Goal: Transaction & Acquisition: Purchase product/service

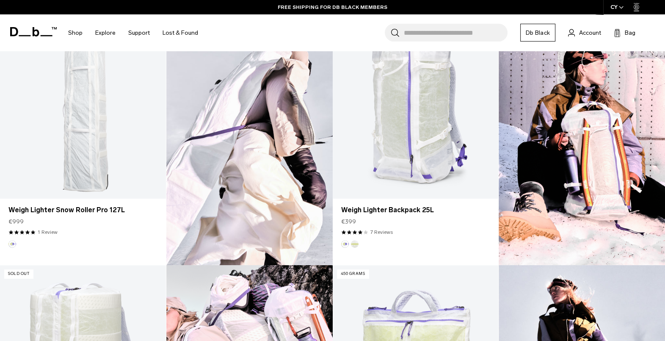
scroll to position [476, 0]
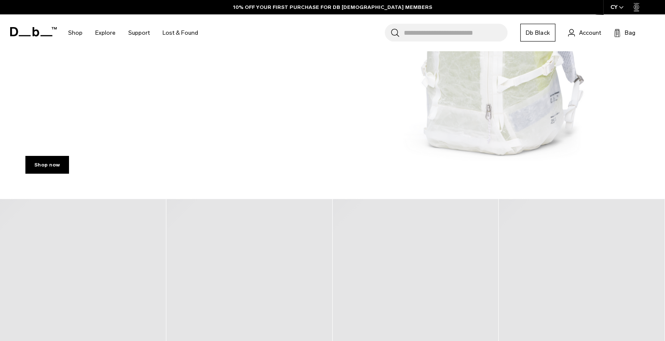
scroll to position [211, 0]
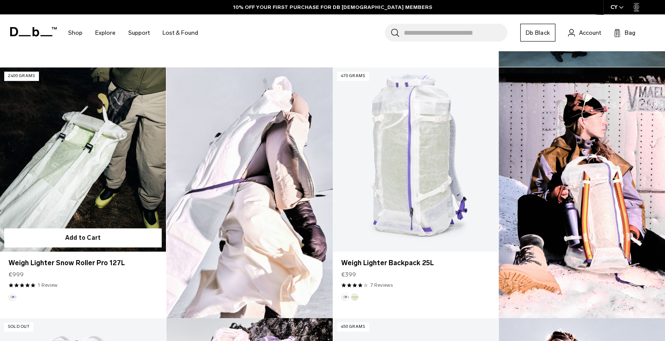
click at [118, 145] on link "Weigh Lighter Snow Roller Pro 127L" at bounding box center [83, 159] width 166 height 184
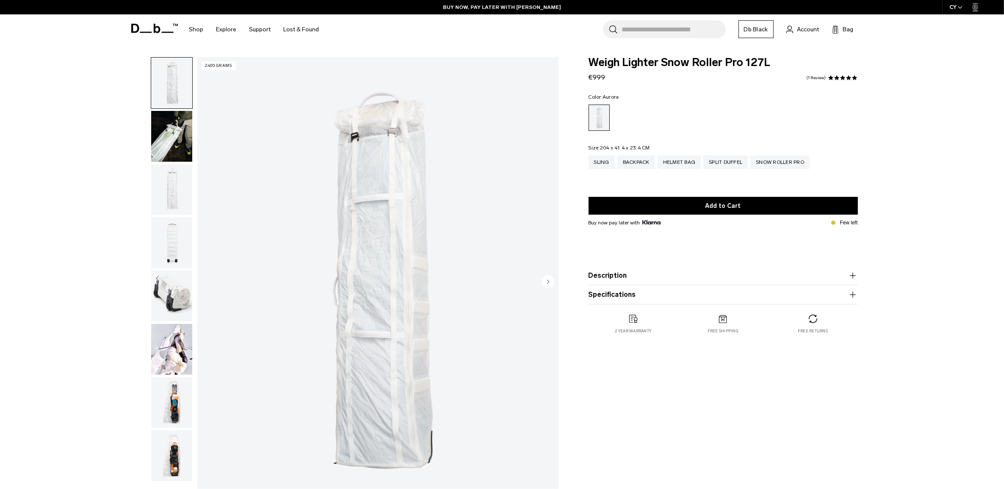
click at [551, 279] on circle "Next slide" at bounding box center [548, 281] width 13 height 13
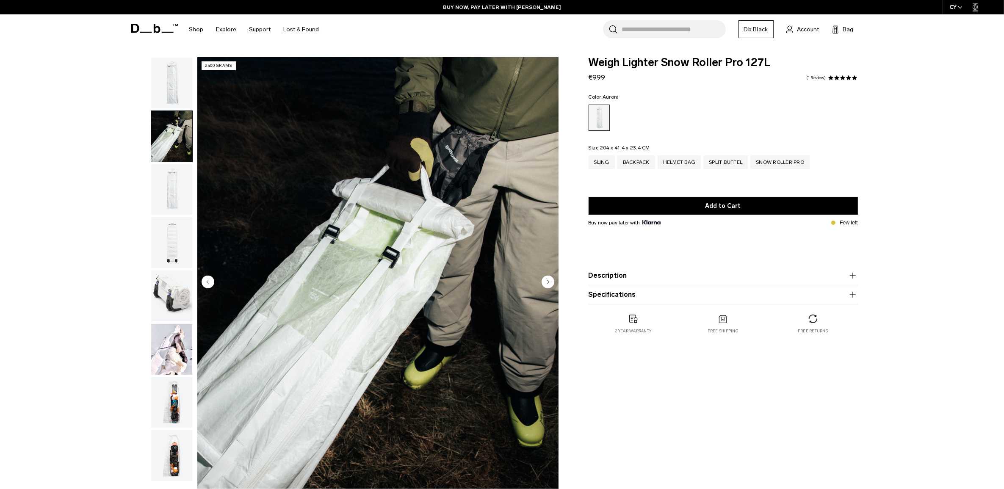
click at [547, 280] on circle "Next slide" at bounding box center [548, 281] width 13 height 13
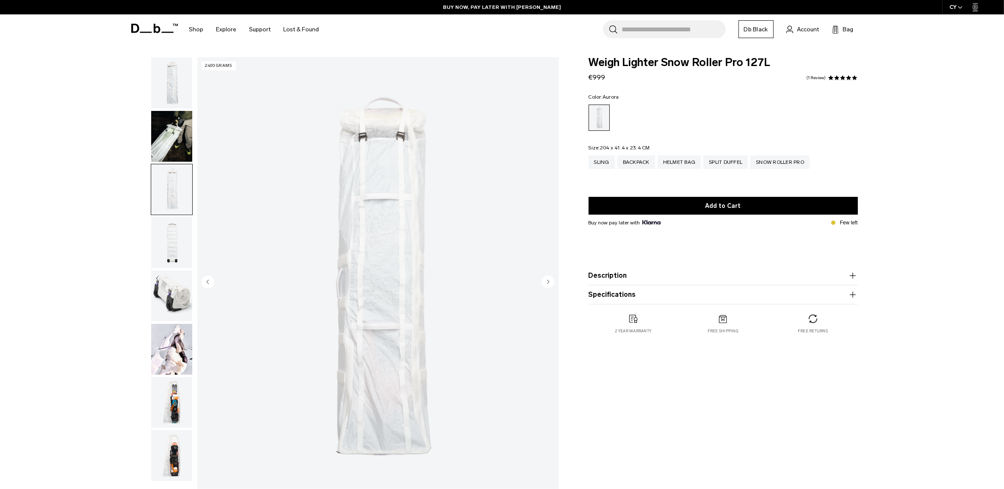
click at [547, 280] on circle "Next slide" at bounding box center [548, 281] width 13 height 13
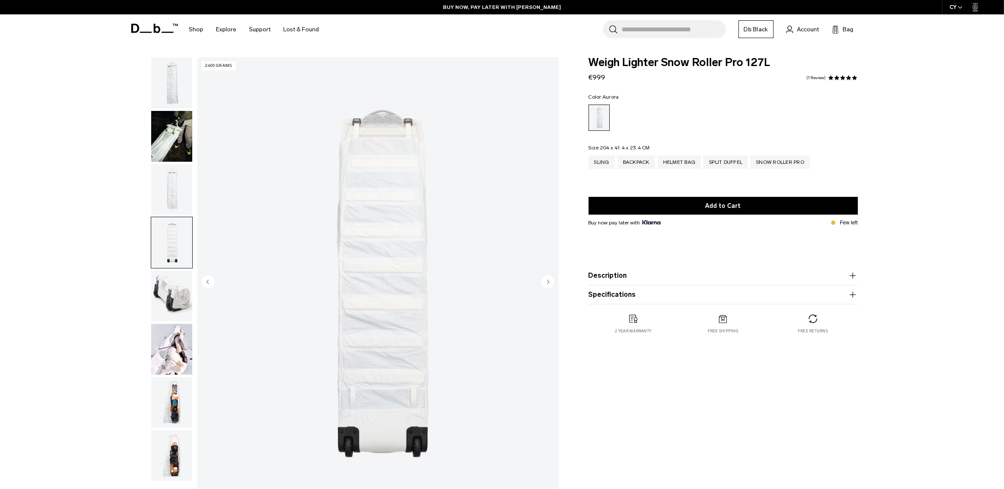
click at [547, 280] on circle "Next slide" at bounding box center [548, 281] width 13 height 13
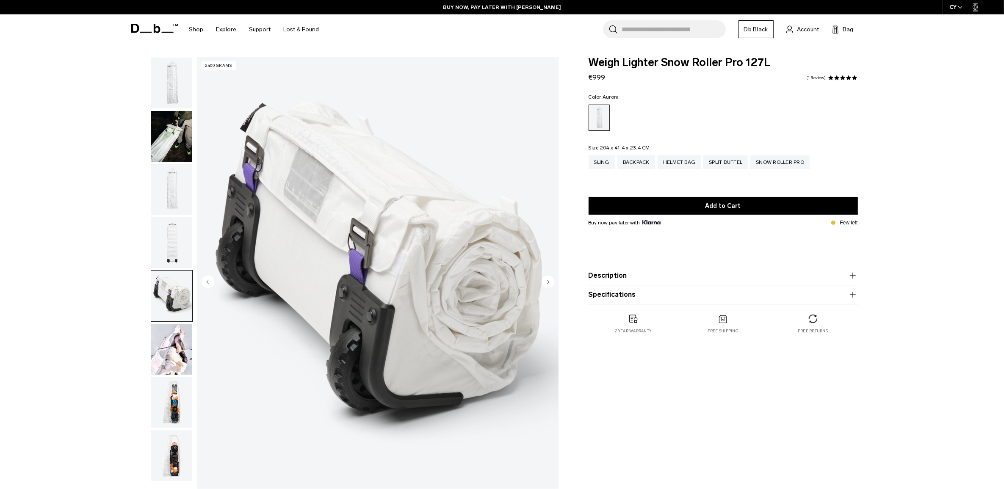
click at [547, 280] on circle "Next slide" at bounding box center [548, 281] width 13 height 13
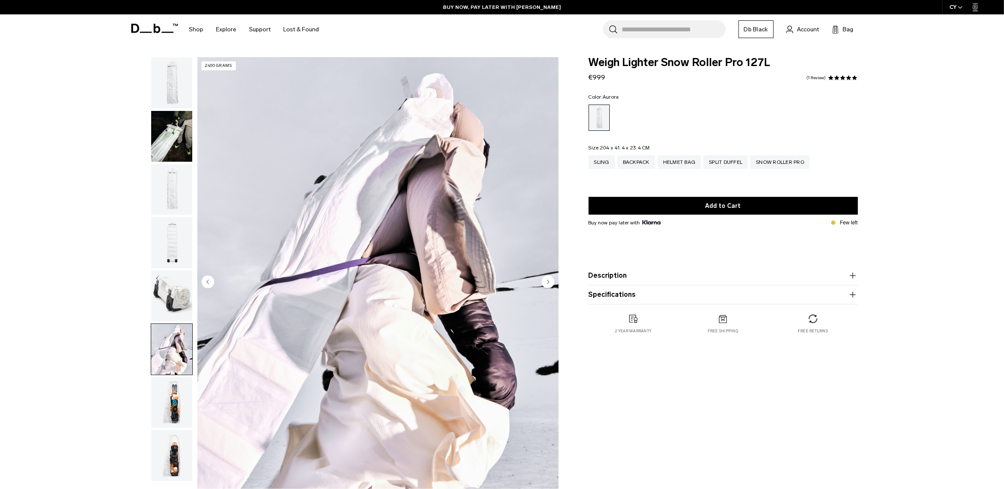
click at [149, 207] on div at bounding box center [170, 282] width 46 height 451
click at [161, 200] on img "button" at bounding box center [171, 189] width 41 height 51
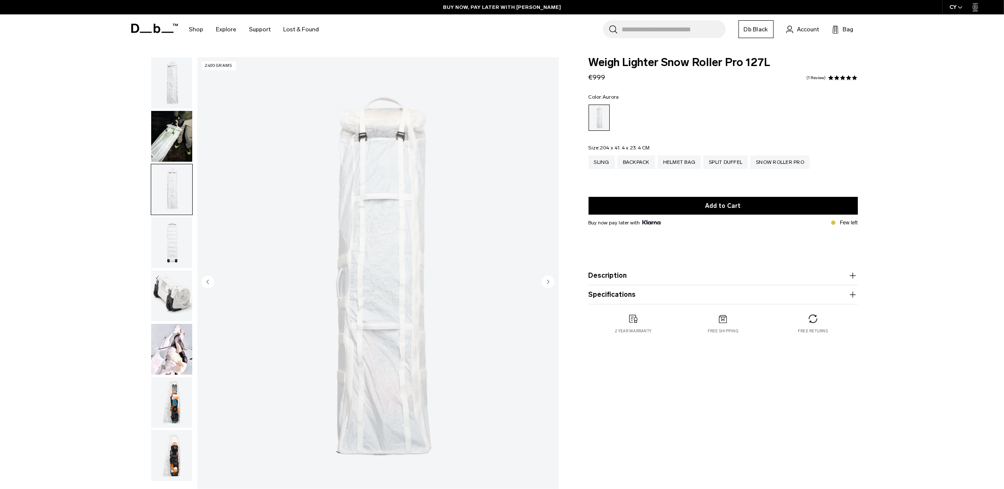
click at [167, 246] on img "button" at bounding box center [171, 242] width 41 height 51
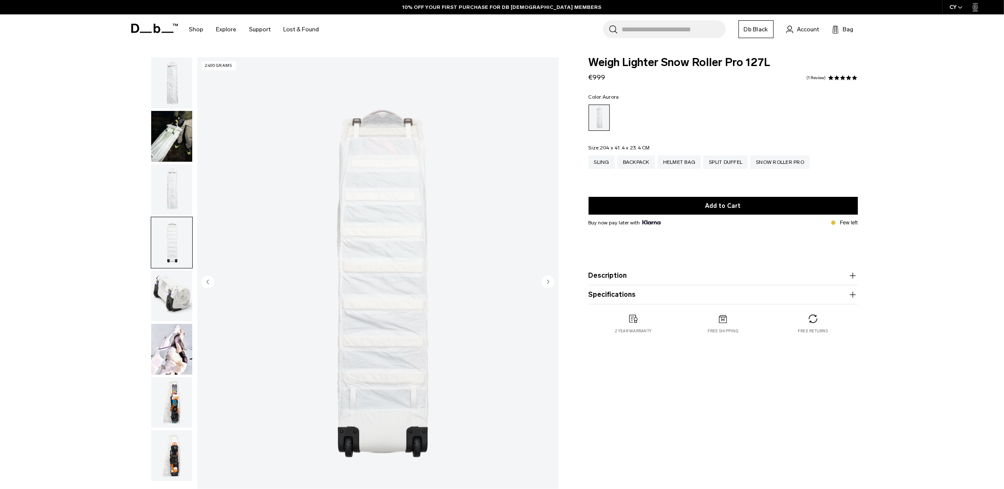
click at [178, 287] on img "button" at bounding box center [171, 296] width 41 height 51
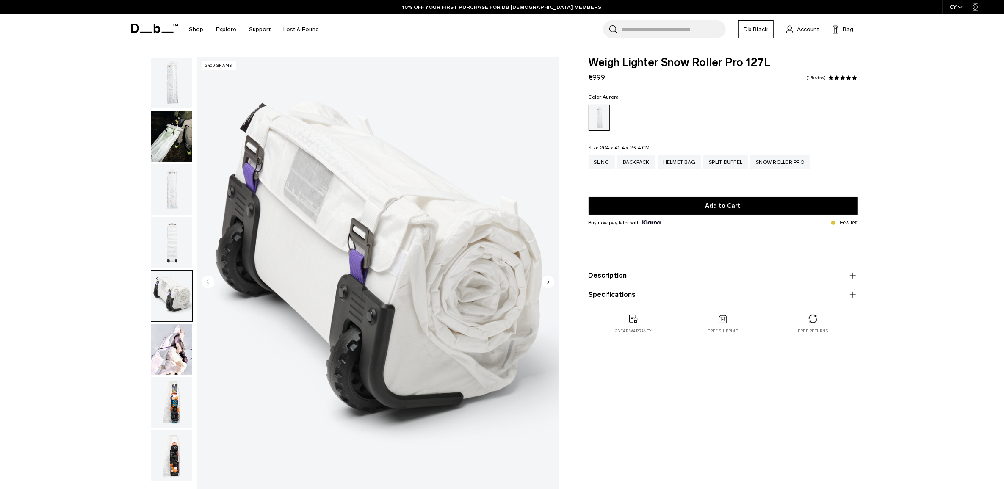
click at [176, 340] on img "button" at bounding box center [171, 349] width 41 height 51
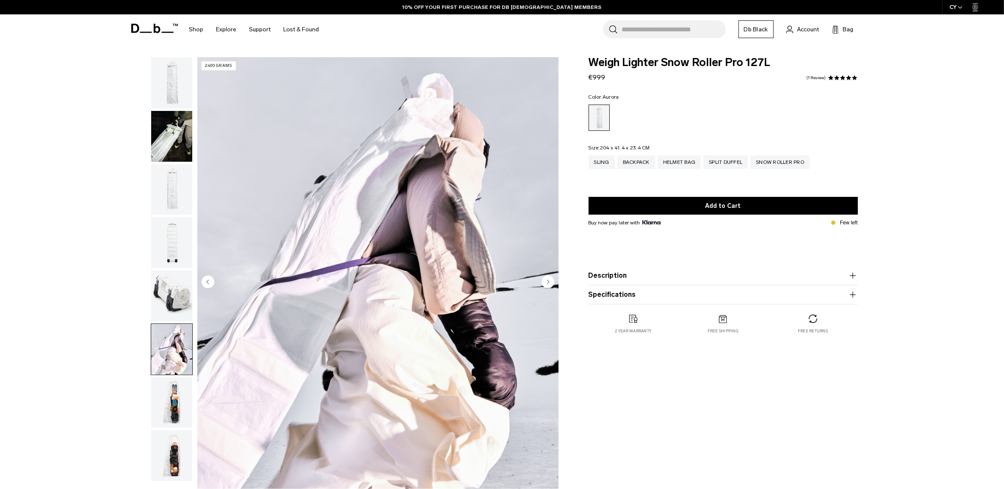
click at [172, 340] on img "button" at bounding box center [171, 402] width 41 height 51
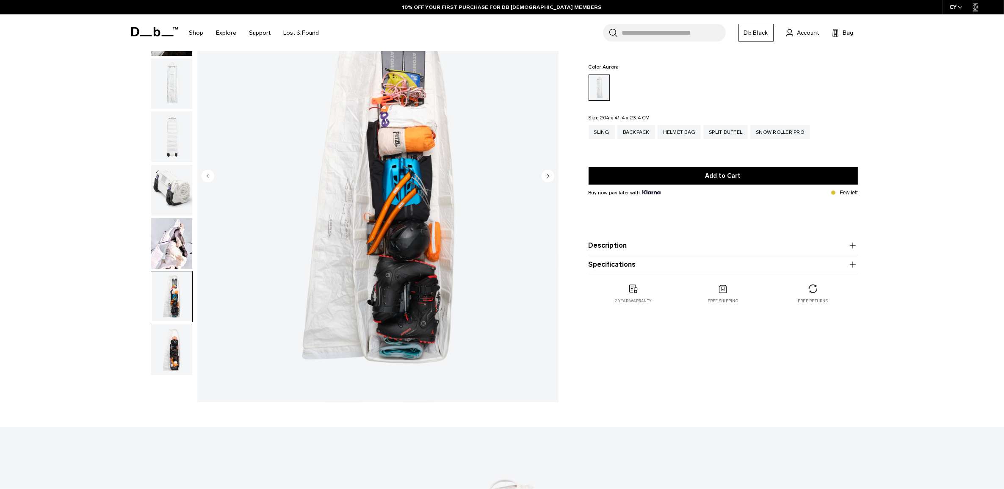
scroll to position [53, 0]
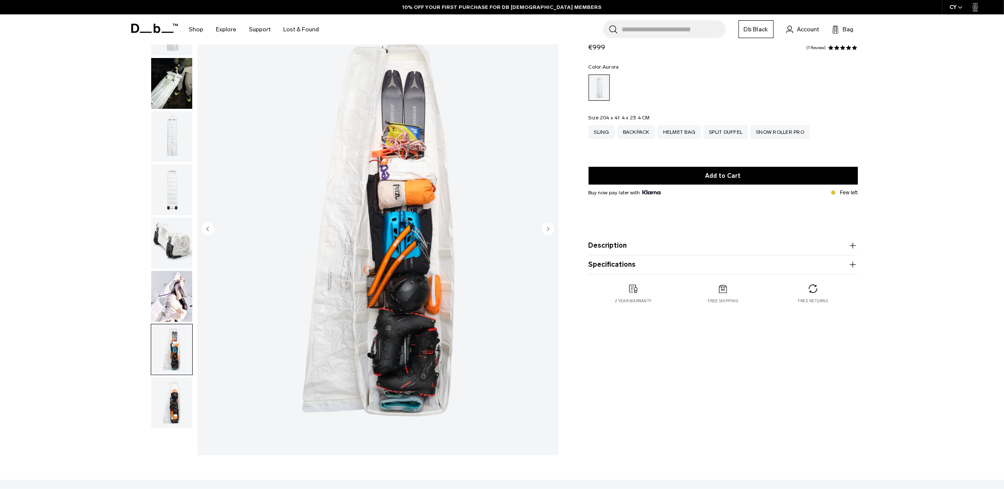
click at [167, 340] on img "button" at bounding box center [171, 349] width 41 height 51
click at [172, 340] on img "button" at bounding box center [171, 402] width 41 height 51
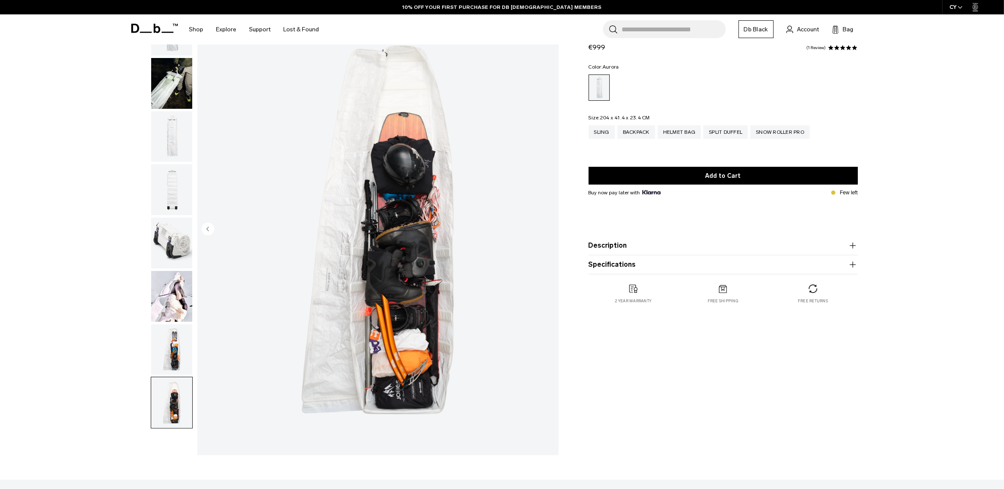
click at [170, 340] on img "button" at bounding box center [171, 349] width 41 height 51
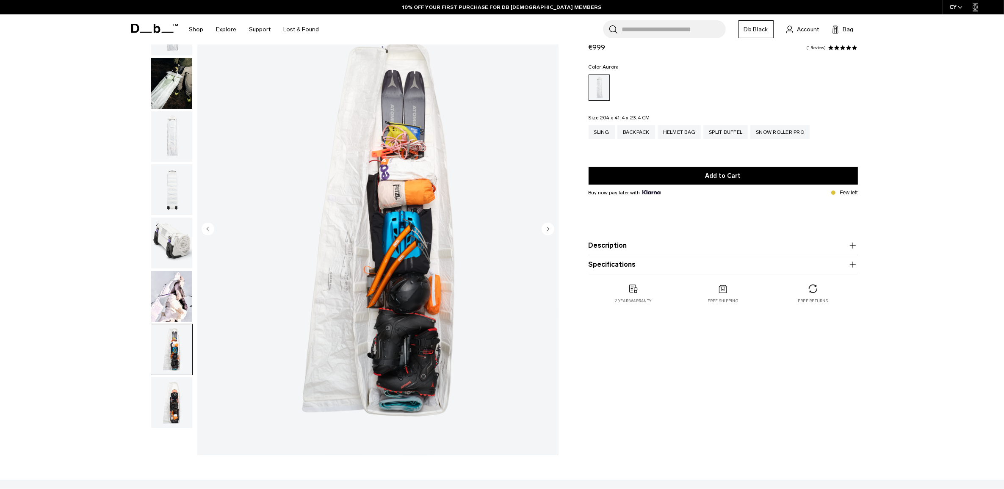
click at [172, 291] on img "button" at bounding box center [171, 296] width 41 height 51
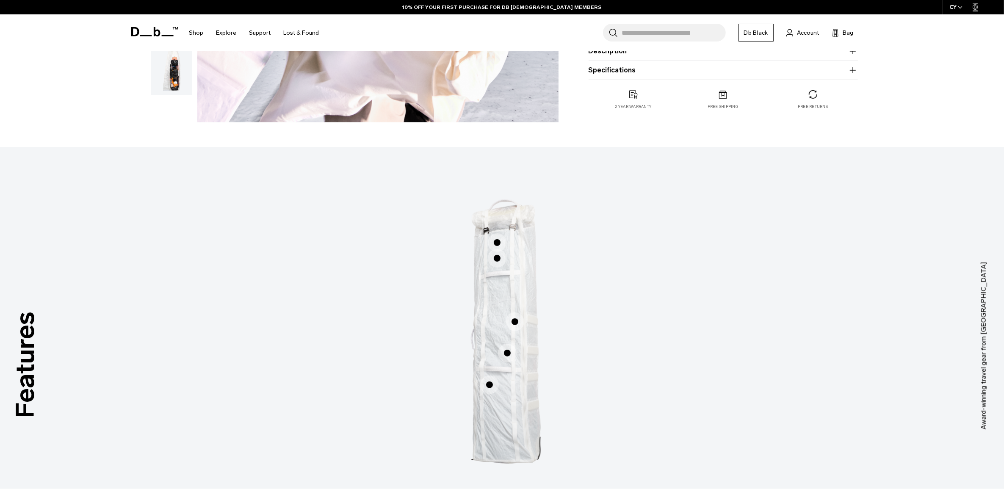
scroll to position [582, 0]
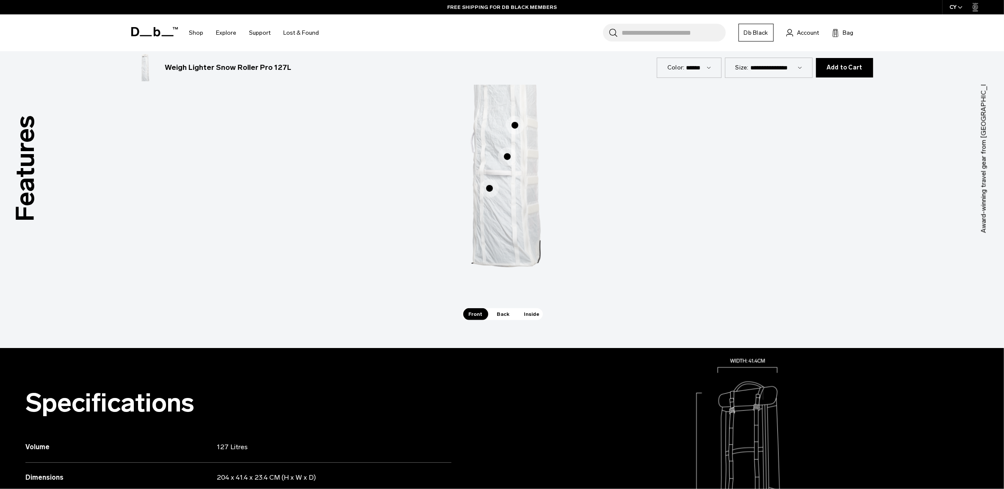
click at [490, 188] on span "1 / 3" at bounding box center [489, 188] width 19 height 19
click at [507, 155] on span "1 / 3" at bounding box center [507, 156] width 19 height 19
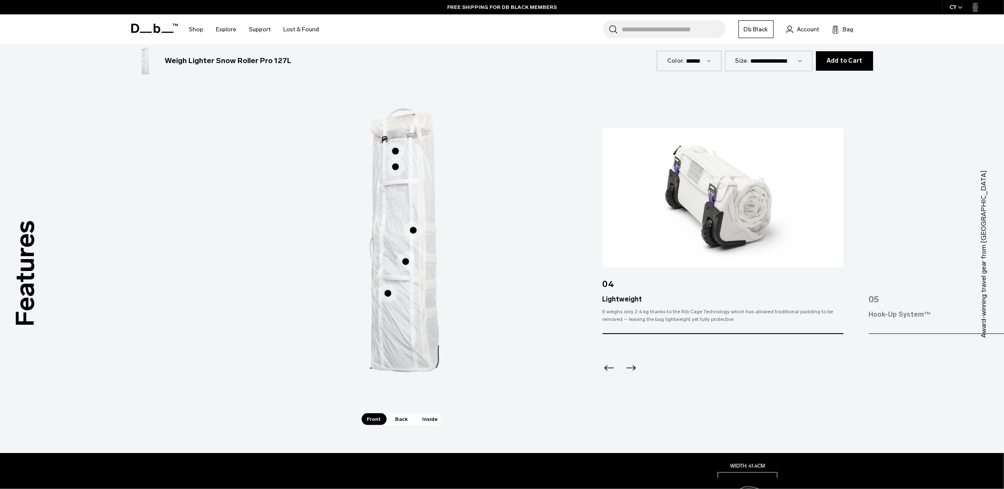
scroll to position [476, 0]
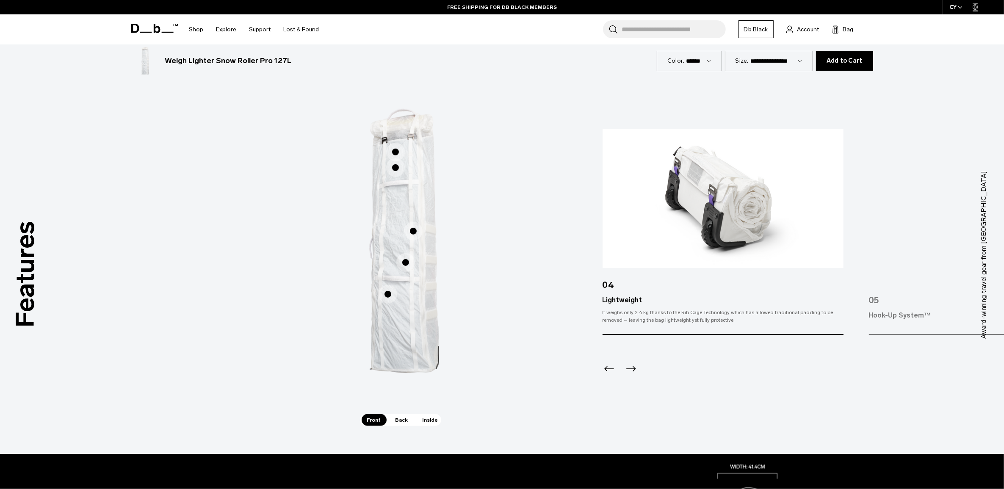
click at [411, 234] on span "1 / 3" at bounding box center [413, 231] width 19 height 19
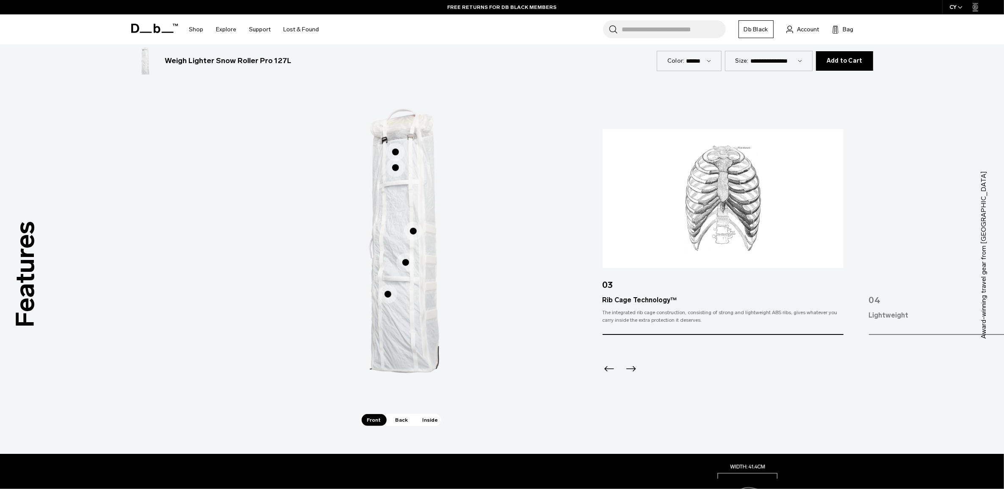
click at [392, 173] on span "1 / 3" at bounding box center [395, 167] width 19 height 19
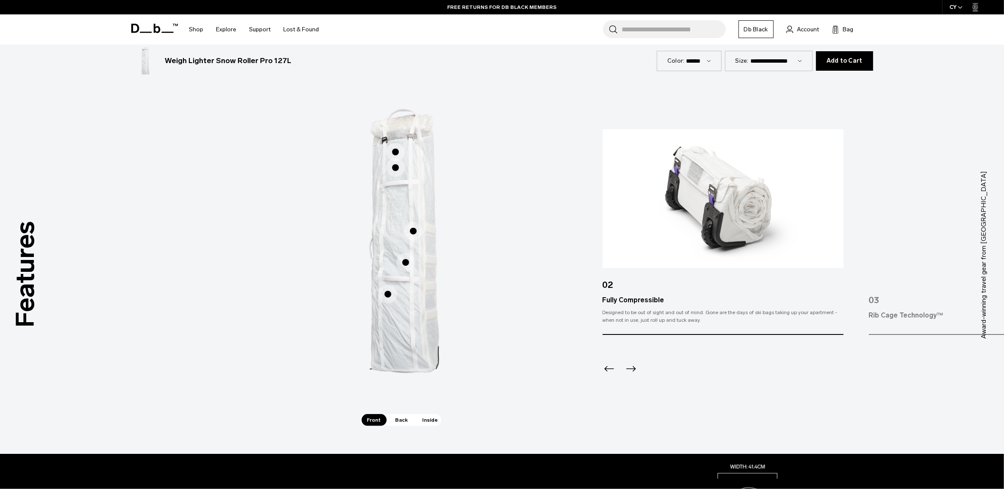
click at [394, 154] on span "1 / 3" at bounding box center [395, 152] width 19 height 19
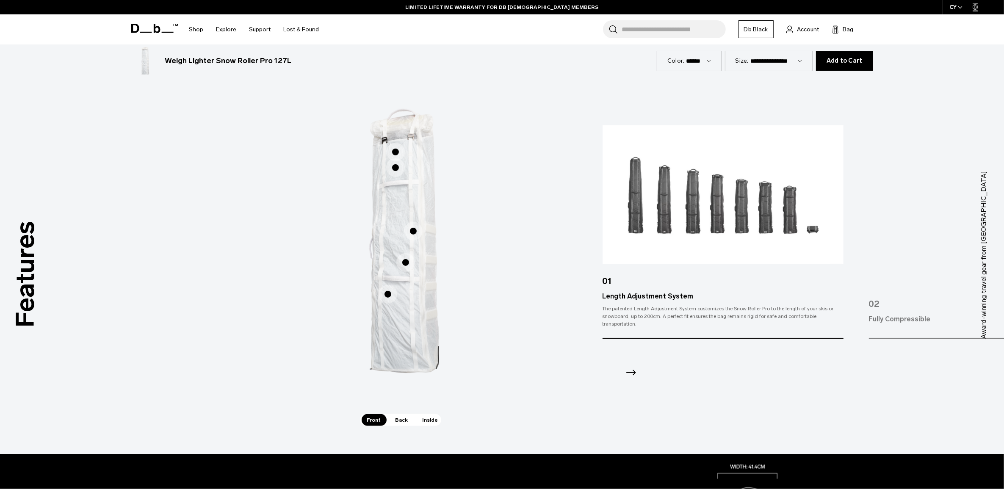
click at [392, 296] on span "1 / 3" at bounding box center [388, 294] width 19 height 19
